Goal: Book appointment/travel/reservation

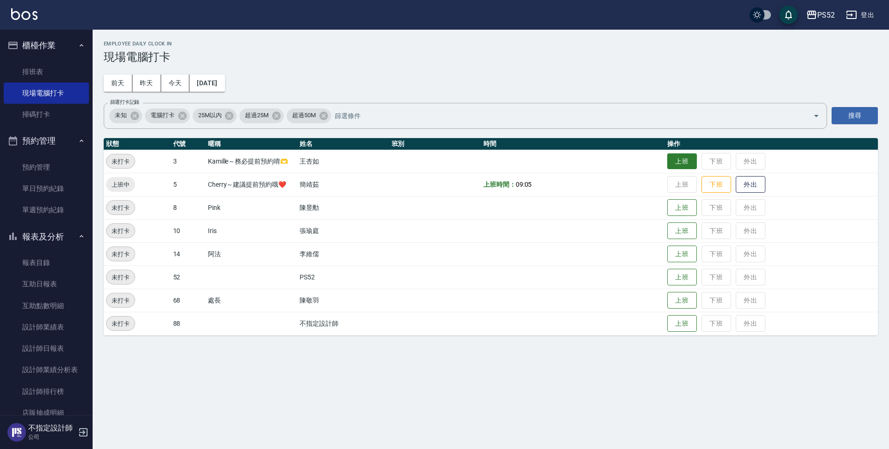
click at [688, 169] on button "上班" at bounding box center [683, 161] width 30 height 16
click at [204, 92] on div "Employee Daily Clock In 現場電腦打卡 [DATE] [DATE] [DATE] [DATE] 篩選打卡記錄 未知 電腦打卡 25M以內…" at bounding box center [491, 188] width 797 height 317
click at [215, 80] on button "[DATE]" at bounding box center [206, 83] width 35 height 17
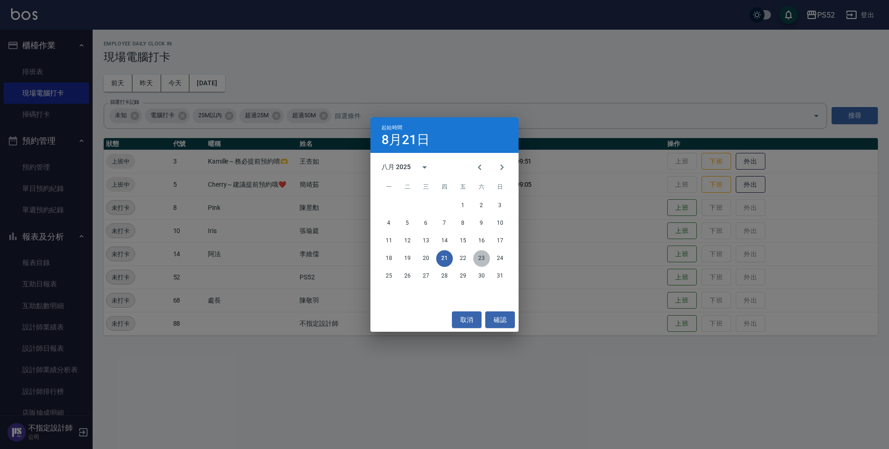
click at [479, 256] on button "23" at bounding box center [481, 258] width 17 height 17
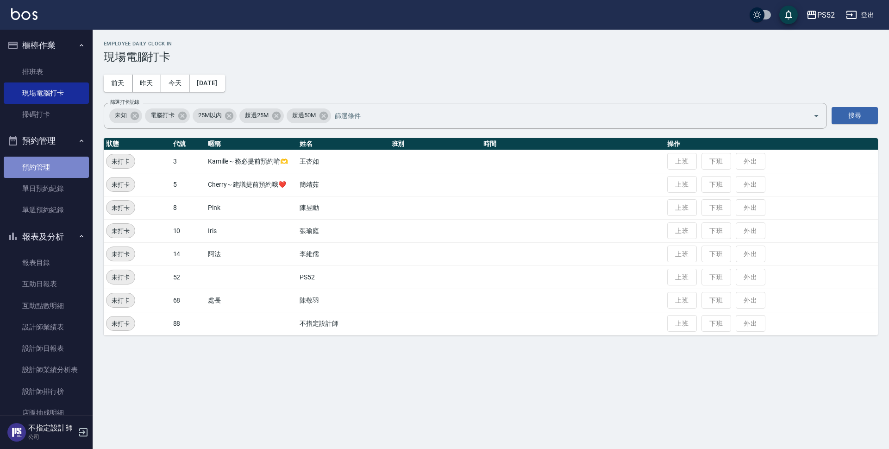
click at [59, 176] on link "預約管理" at bounding box center [46, 167] width 85 height 21
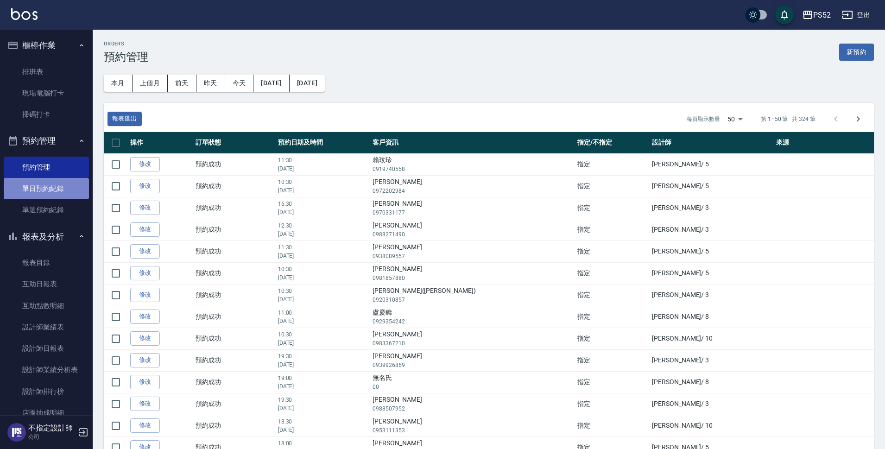
click at [57, 191] on link "單日預約紀錄" at bounding box center [46, 188] width 85 height 21
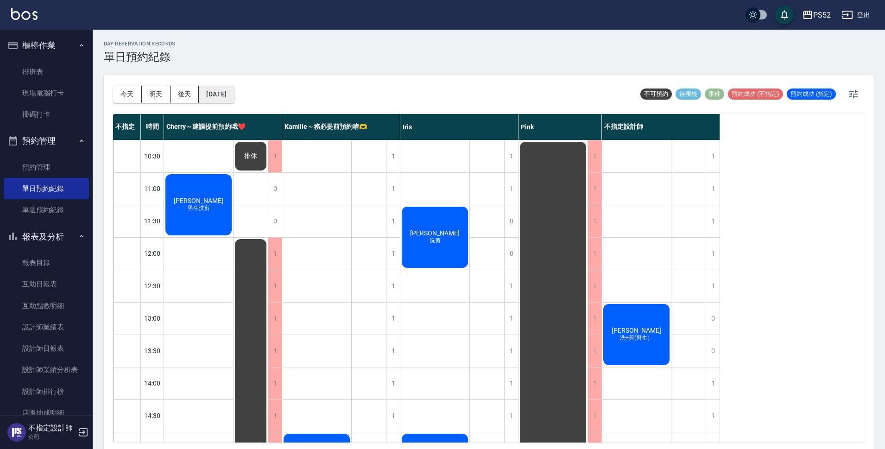
click at [234, 90] on button "[DATE]" at bounding box center [216, 94] width 35 height 17
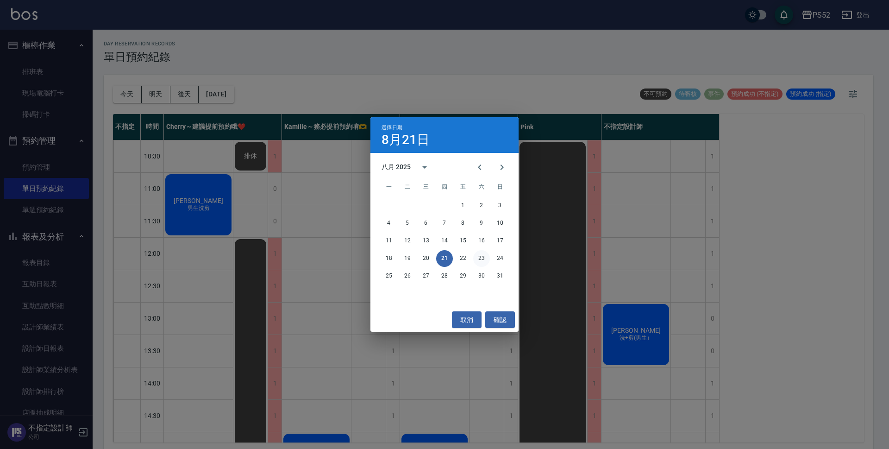
click at [478, 262] on button "23" at bounding box center [481, 258] width 17 height 17
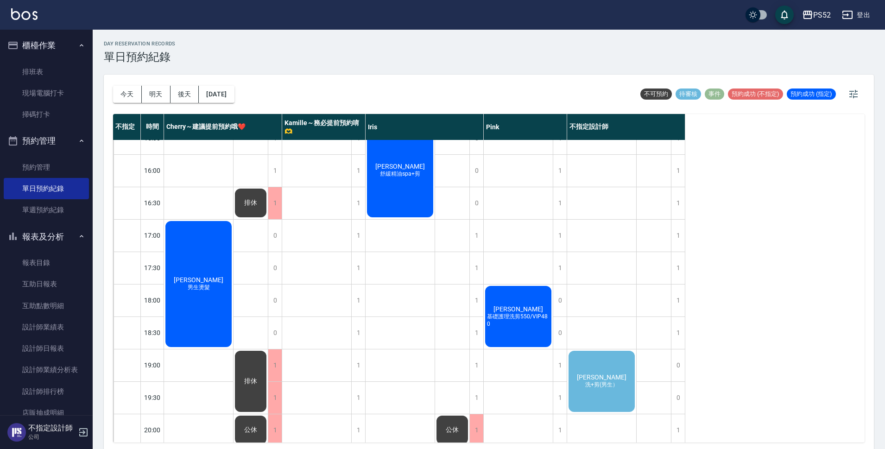
scroll to position [354, 0]
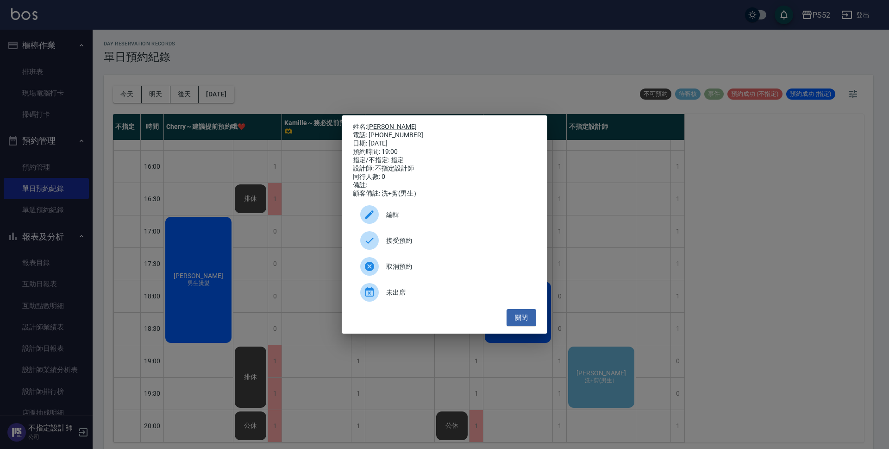
click at [466, 252] on div "接受預約" at bounding box center [444, 240] width 183 height 26
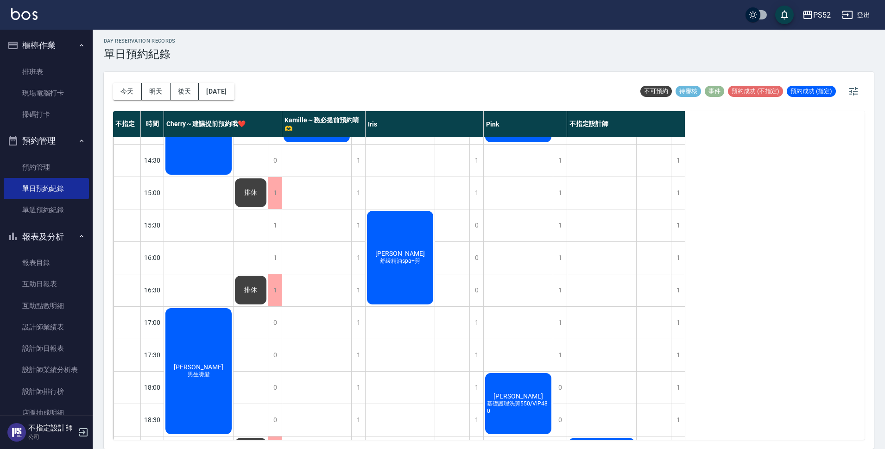
scroll to position [246, 0]
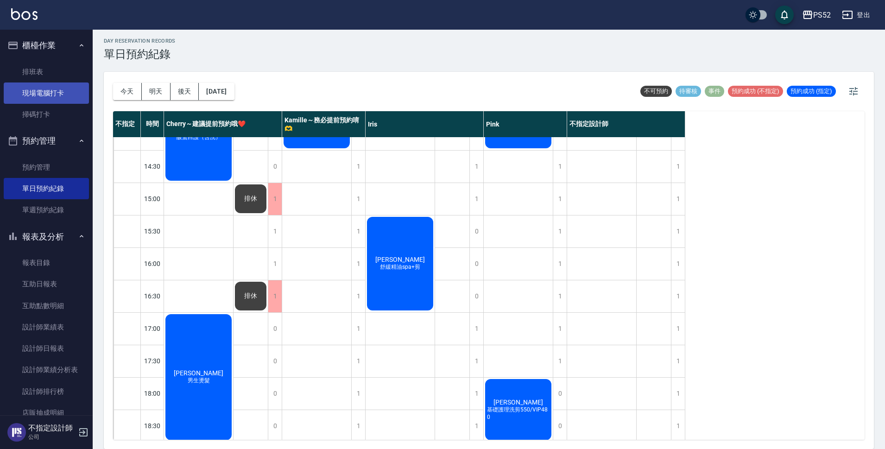
click at [51, 99] on link "現場電腦打卡" at bounding box center [46, 92] width 85 height 21
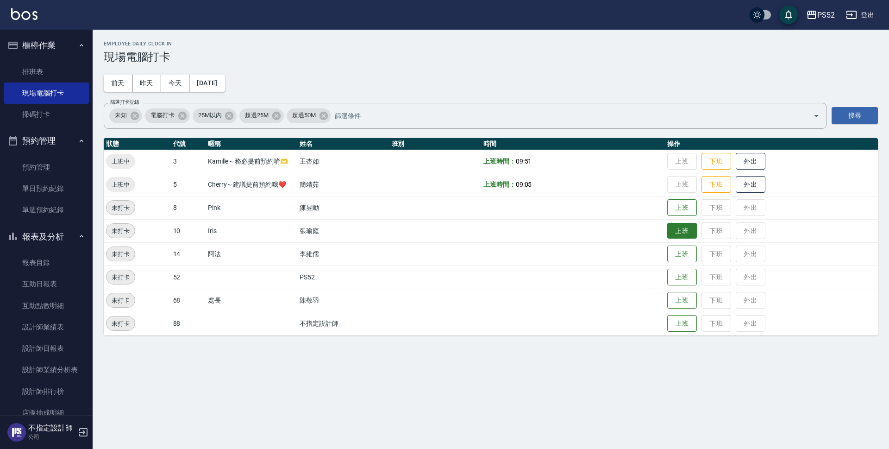
click at [692, 233] on button "上班" at bounding box center [683, 231] width 30 height 16
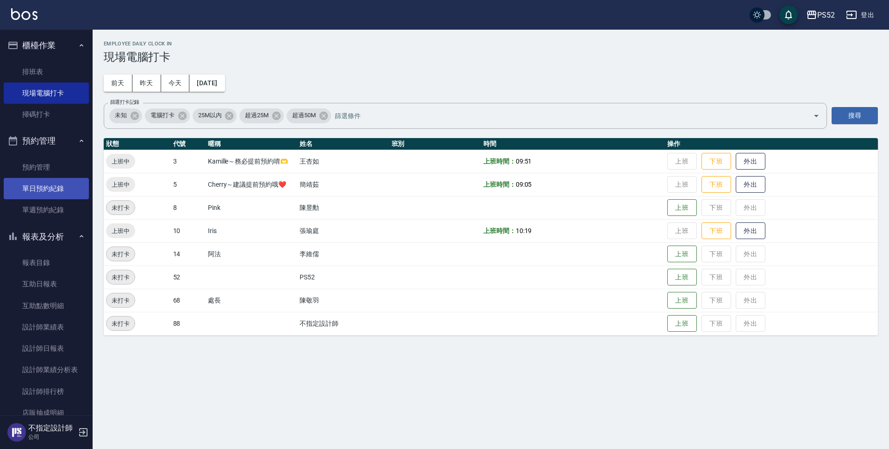
click at [44, 191] on link "單日預約紀錄" at bounding box center [46, 188] width 85 height 21
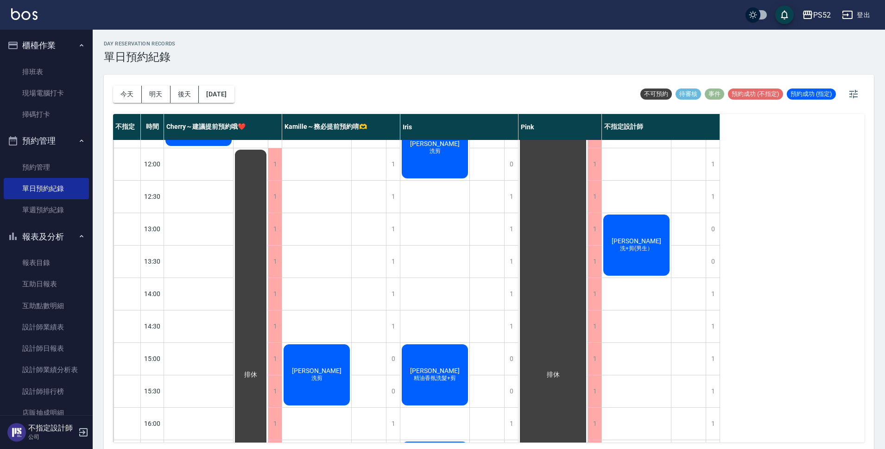
scroll to position [93, 0]
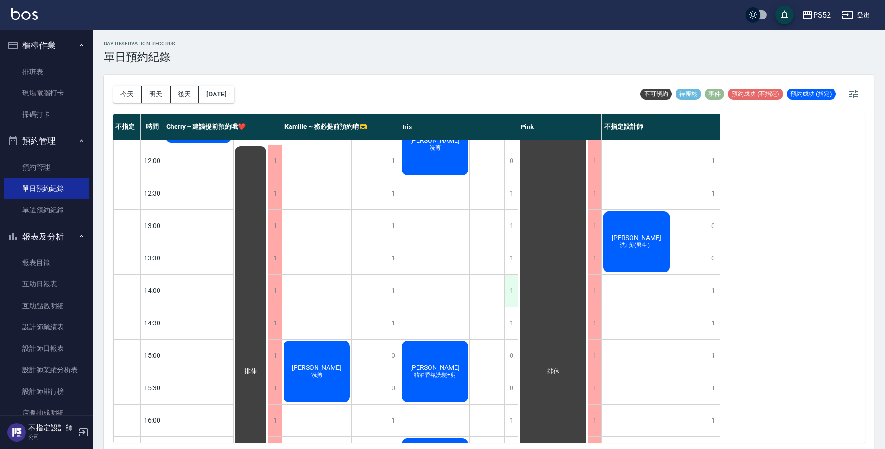
click at [513, 294] on div "1" at bounding box center [511, 291] width 14 height 32
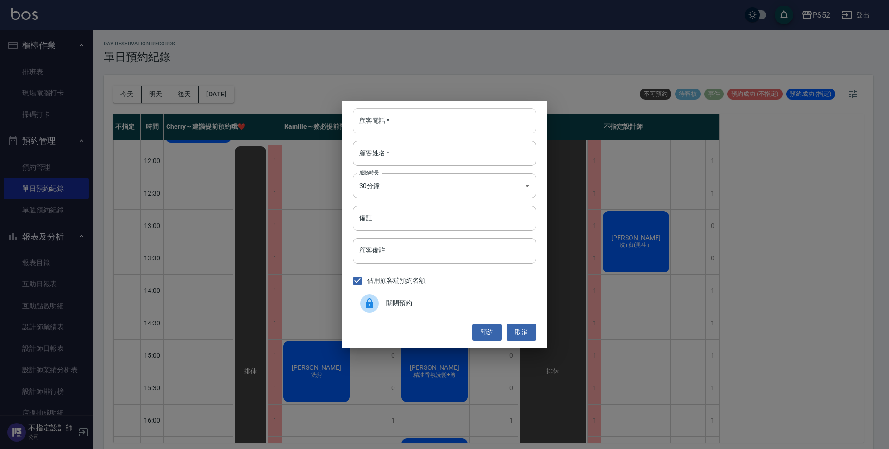
click at [435, 120] on input "顧客電話   *" at bounding box center [444, 120] width 183 height 25
type input "00"
click at [437, 149] on input "顧客姓名   *" at bounding box center [444, 153] width 183 height 25
type input "無"
click at [419, 209] on input "備註" at bounding box center [444, 218] width 183 height 25
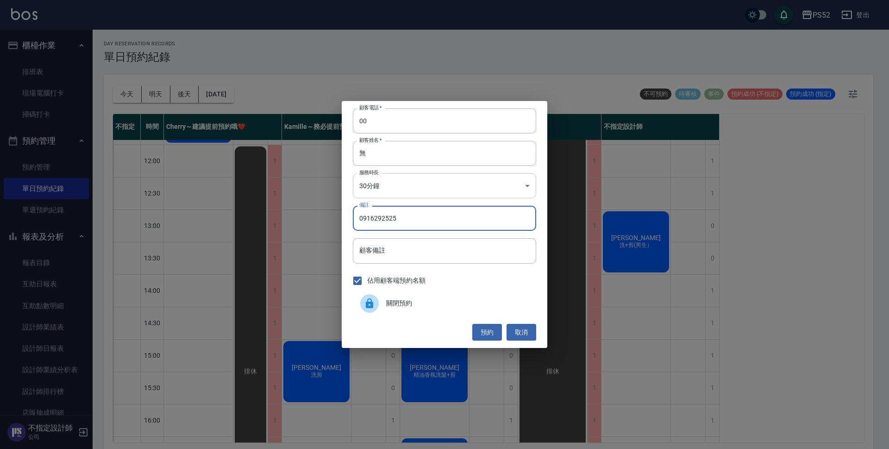
type input "0916292525"
click at [471, 184] on body "PS52 登出 櫃檯作業 排班表 現場電腦打卡 掃碼打卡 預約管理 預約管理 單日預約紀錄 單週預約紀錄 報表及分析 報表目錄 互助日報表 互助點數明細 設計…" at bounding box center [444, 226] width 889 height 452
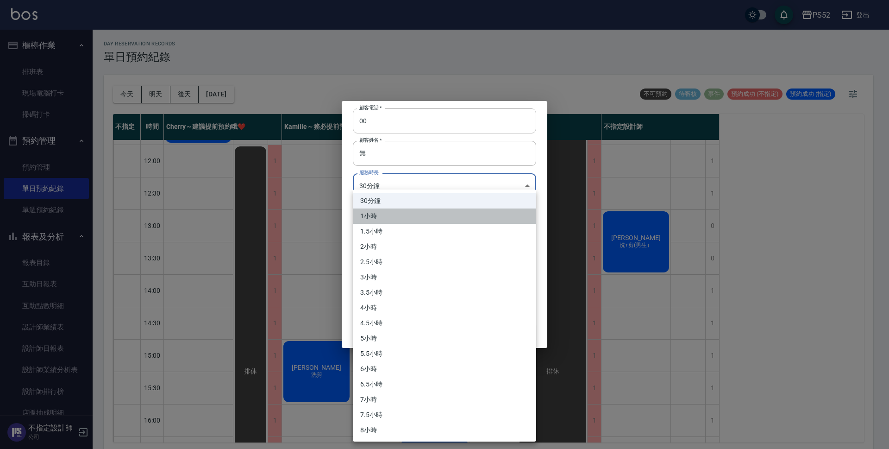
click at [450, 219] on li "1小時" at bounding box center [444, 215] width 183 height 15
type input "2"
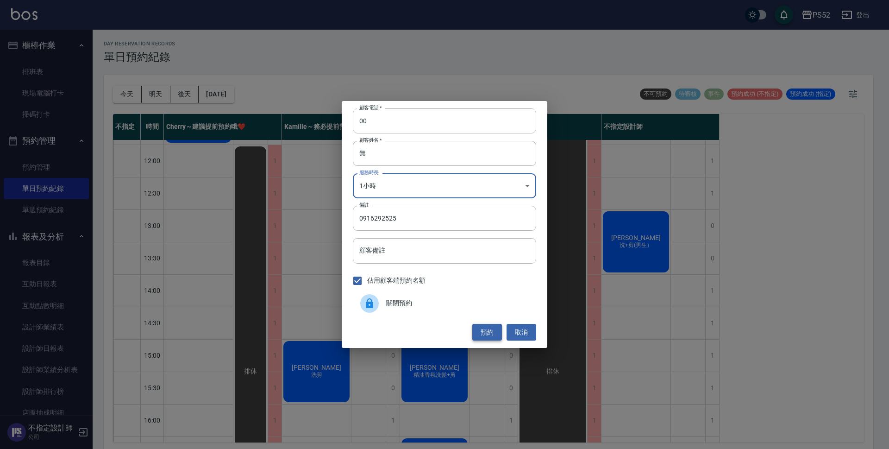
click at [500, 334] on button "預約" at bounding box center [488, 332] width 30 height 17
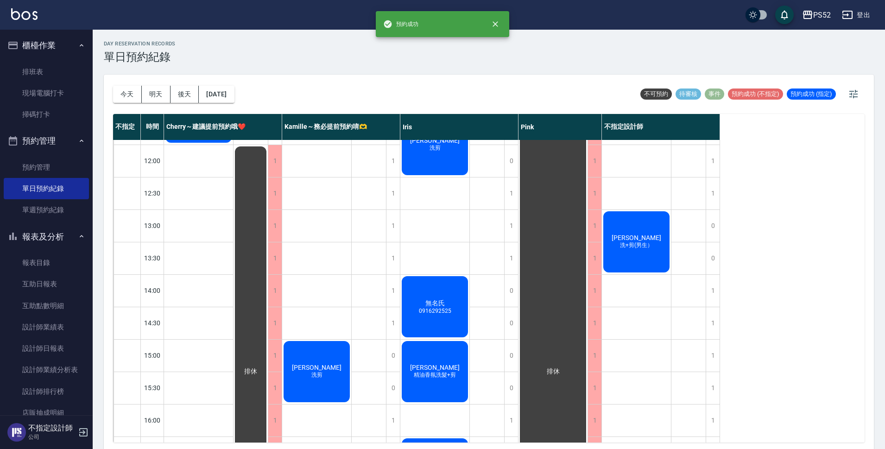
click at [233, 144] on div "無名氏 0916292525" at bounding box center [198, 112] width 69 height 64
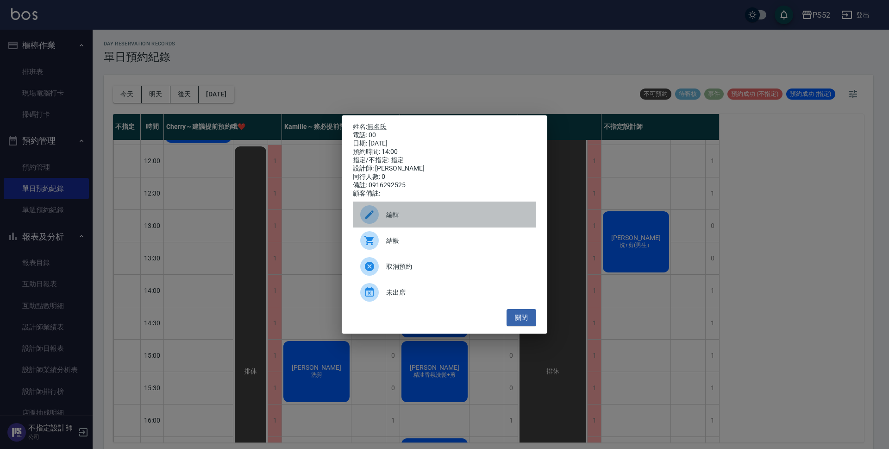
click at [435, 220] on span "編輯" at bounding box center [457, 215] width 143 height 10
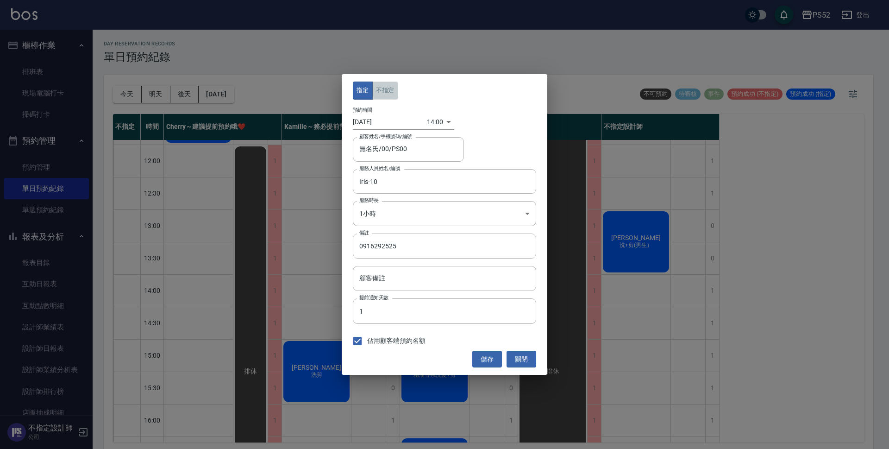
click at [384, 87] on button "不指定" at bounding box center [385, 91] width 26 height 18
click at [491, 355] on button "儲存" at bounding box center [488, 359] width 30 height 17
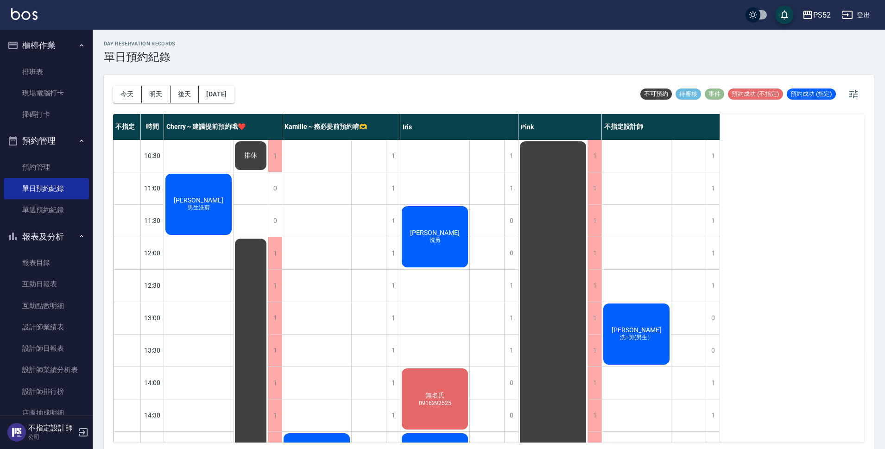
scroll to position [0, 0]
